Goal: Information Seeking & Learning: Learn about a topic

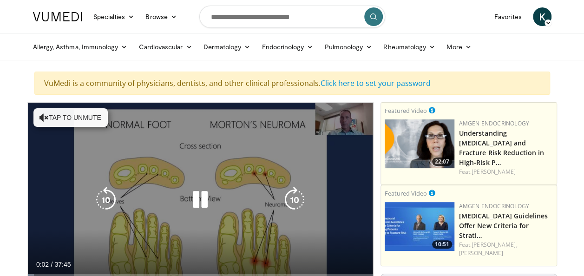
click at [89, 113] on button "Tap to unmute" at bounding box center [70, 117] width 74 height 19
click at [207, 198] on icon "Video Player" at bounding box center [200, 200] width 26 height 26
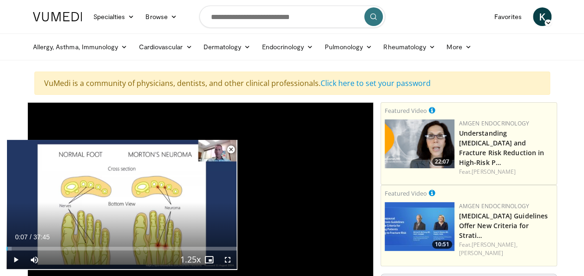
scroll to position [241, 0]
